Goal: Task Accomplishment & Management: Use online tool/utility

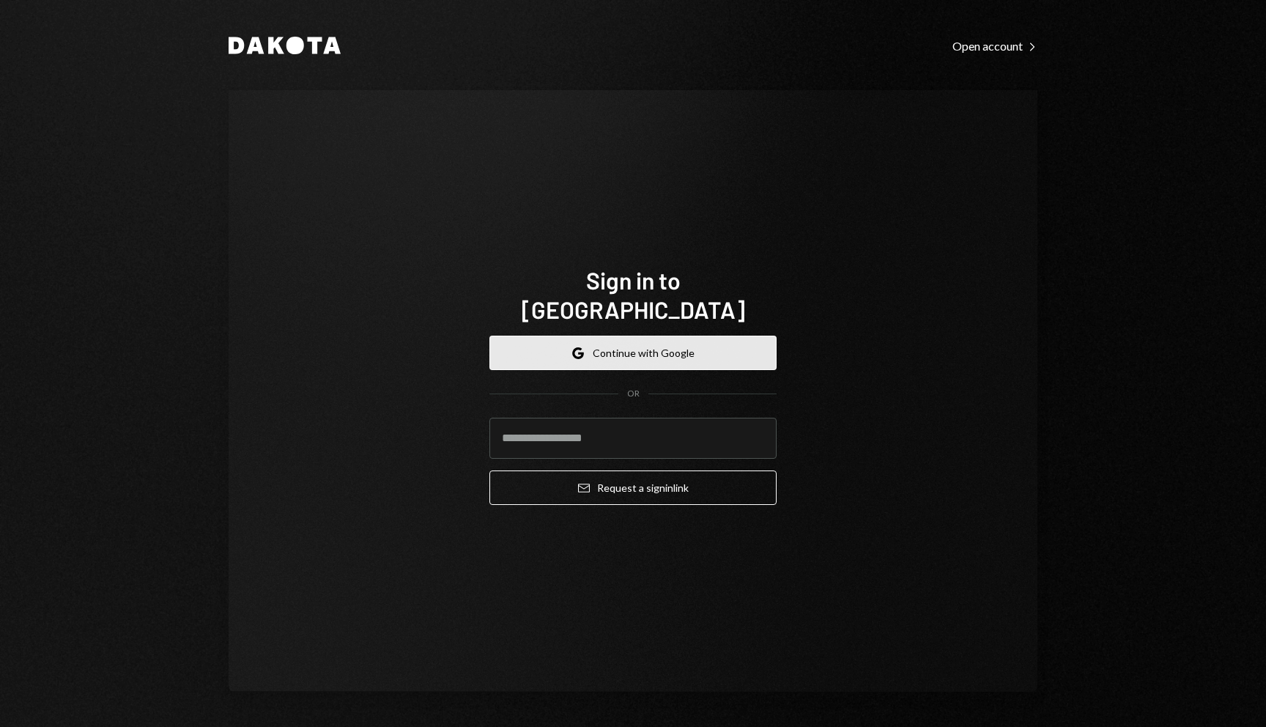
click at [631, 340] on button "Google Continue with Google" at bounding box center [632, 352] width 287 height 34
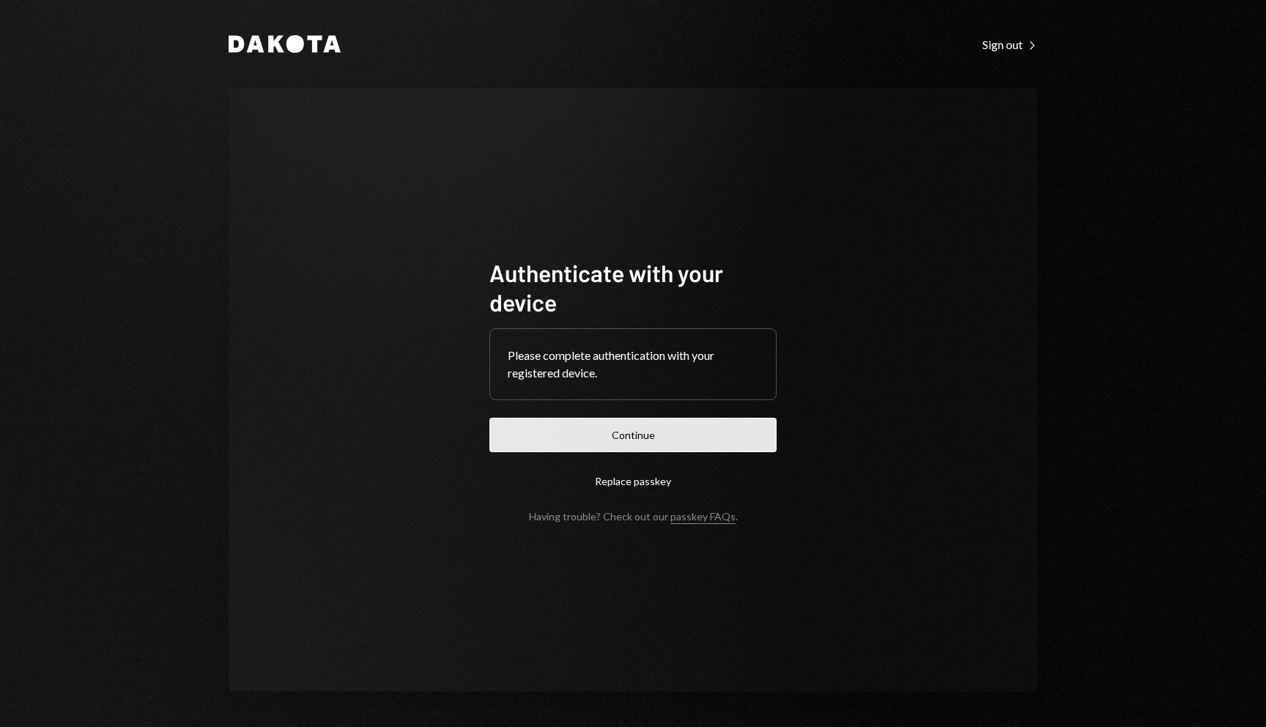
click at [721, 423] on button "Continue" at bounding box center [632, 435] width 287 height 34
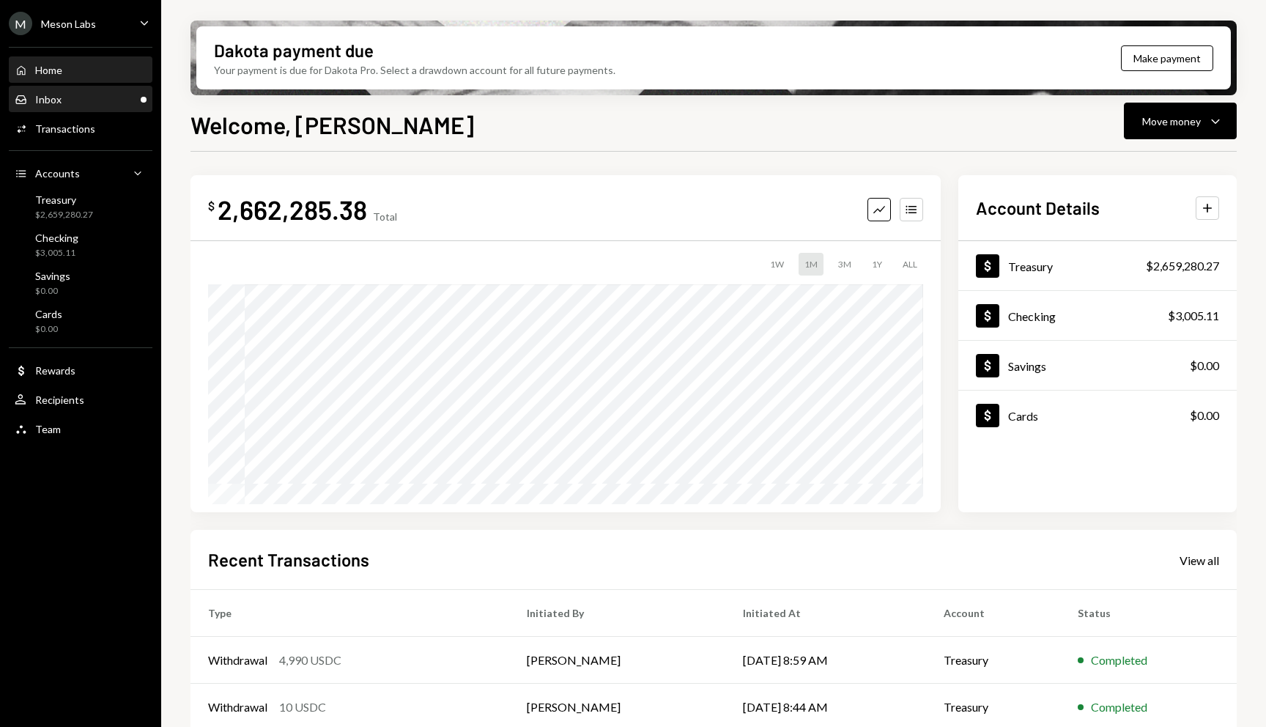
click at [79, 105] on div "Inbox Inbox" at bounding box center [81, 99] width 132 height 13
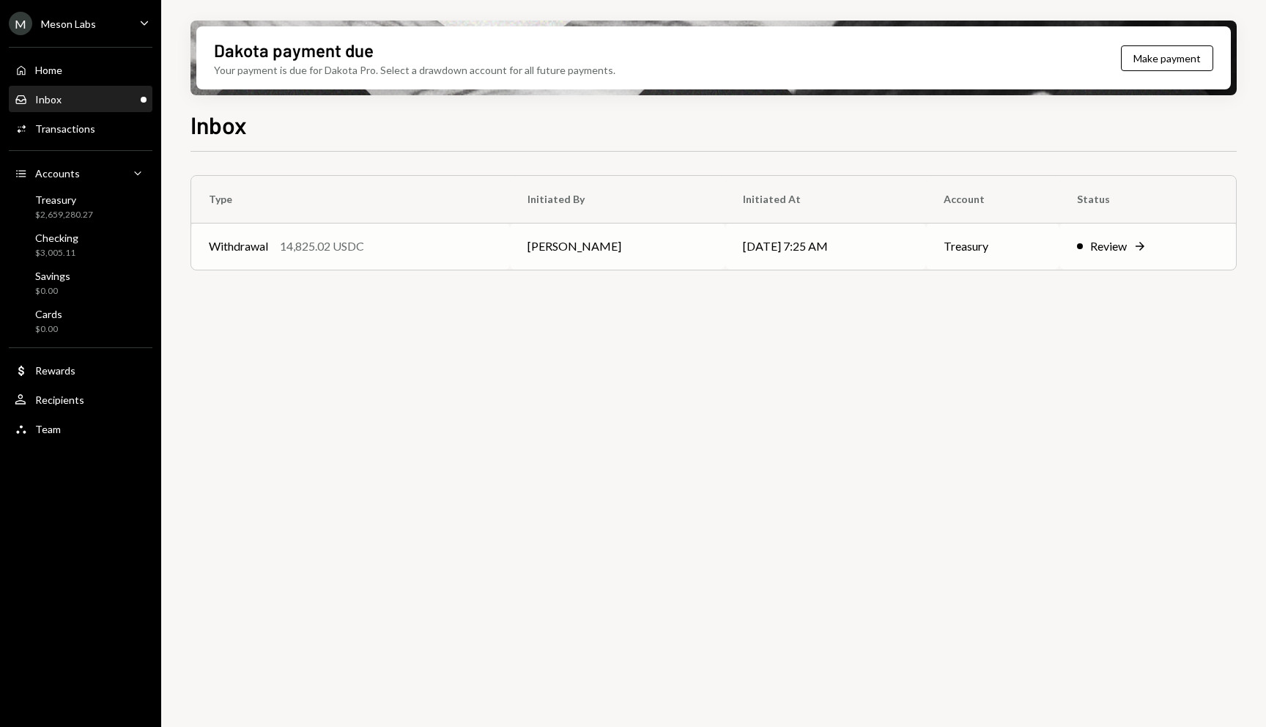
click at [1105, 256] on td "Review Right Arrow" at bounding box center [1147, 246] width 177 height 47
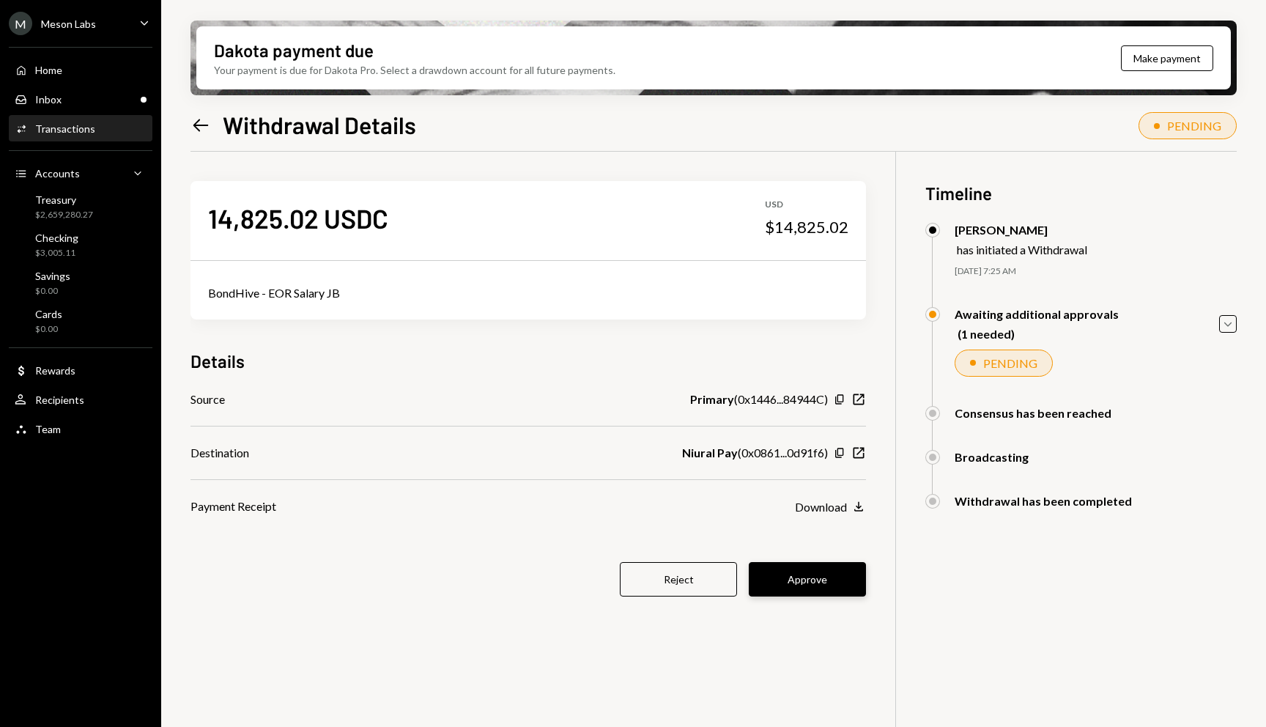
click at [839, 585] on button "Approve" at bounding box center [807, 579] width 117 height 34
